Goal: Information Seeking & Learning: Learn about a topic

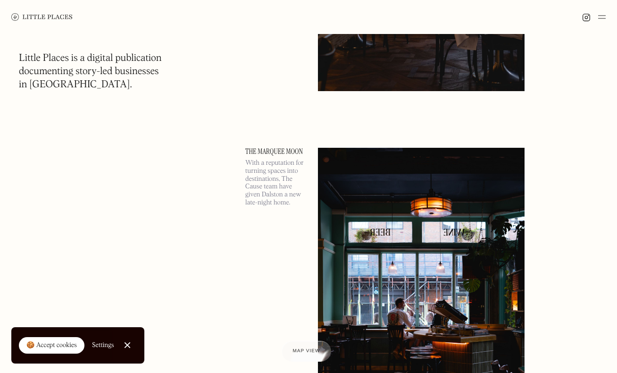
scroll to position [1361, 0]
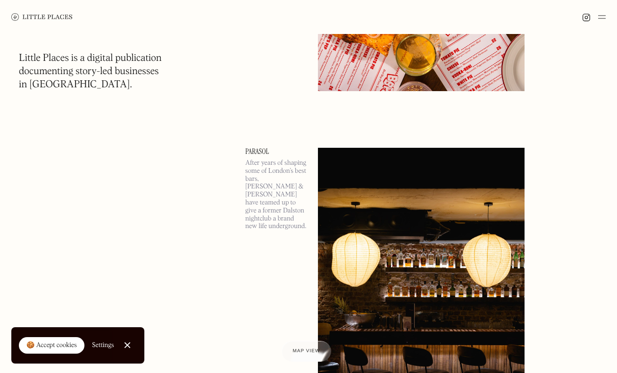
click at [265, 148] on link "Parasol" at bounding box center [275, 152] width 61 height 8
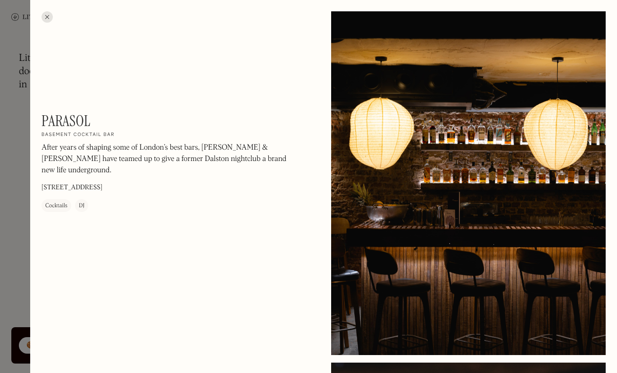
click at [50, 18] on div at bounding box center [46, 16] width 11 height 11
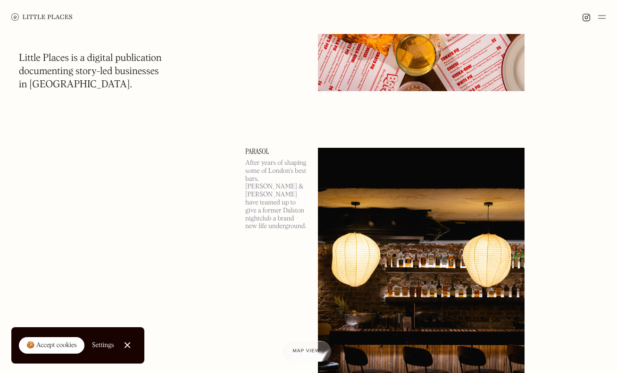
scroll to position [652, 0]
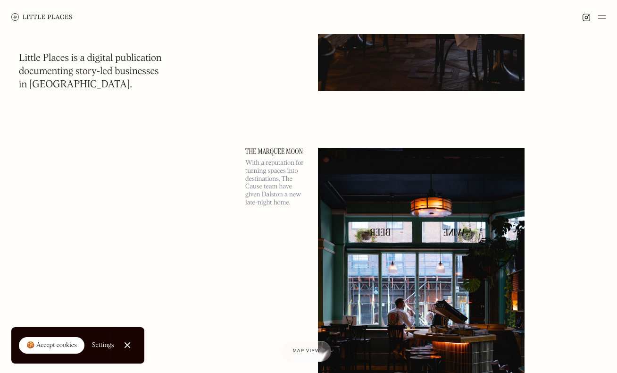
click at [284, 148] on link "The Marquee Moon" at bounding box center [275, 152] width 61 height 8
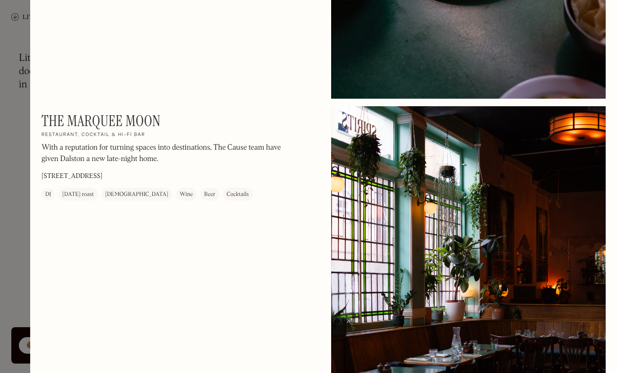
scroll to position [1286, 0]
